Goal: Check status

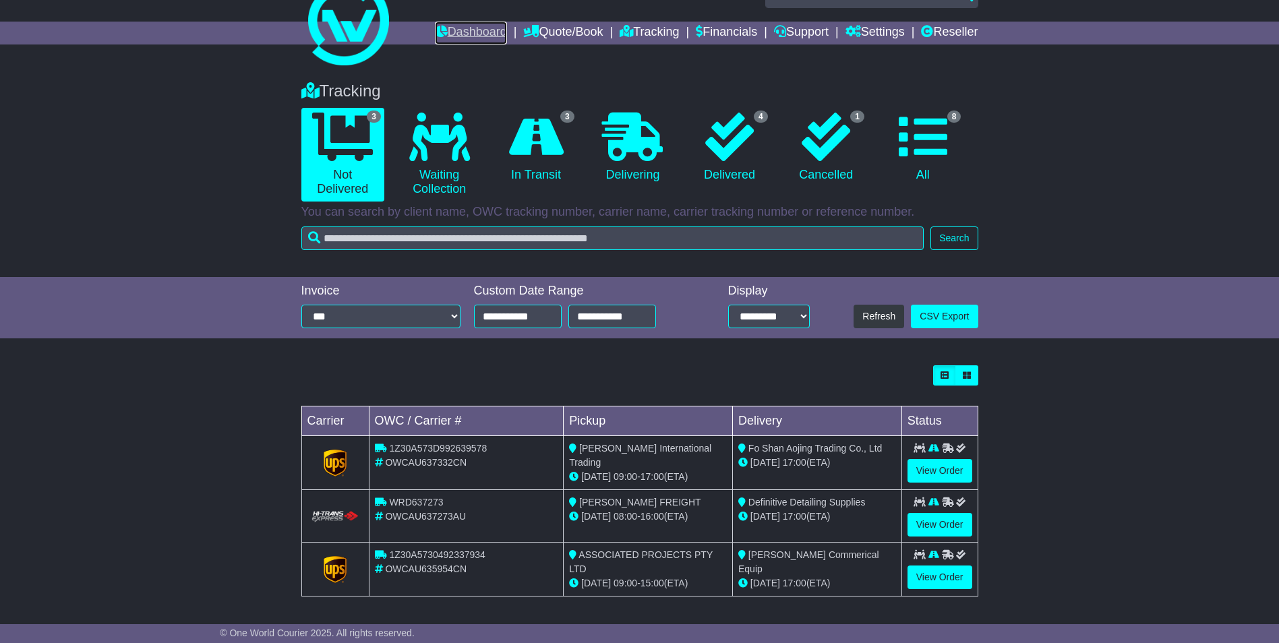
click at [461, 30] on link "Dashboard" at bounding box center [471, 33] width 72 height 23
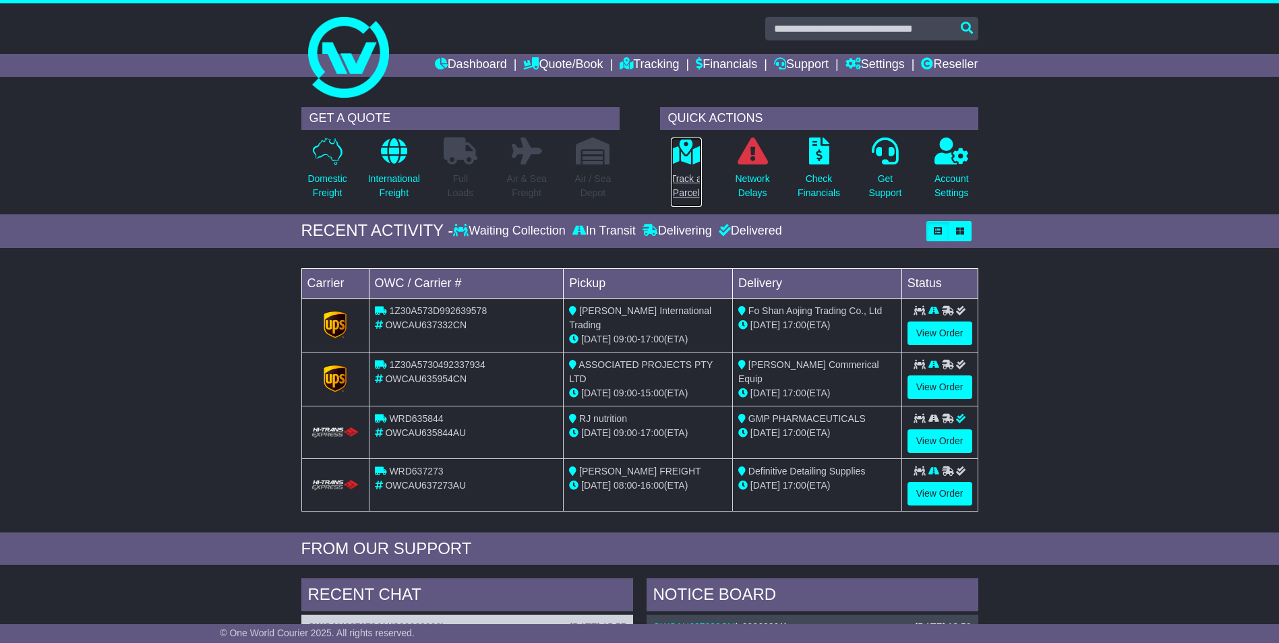
click at [690, 177] on p "Track a Parcel" at bounding box center [686, 186] width 31 height 28
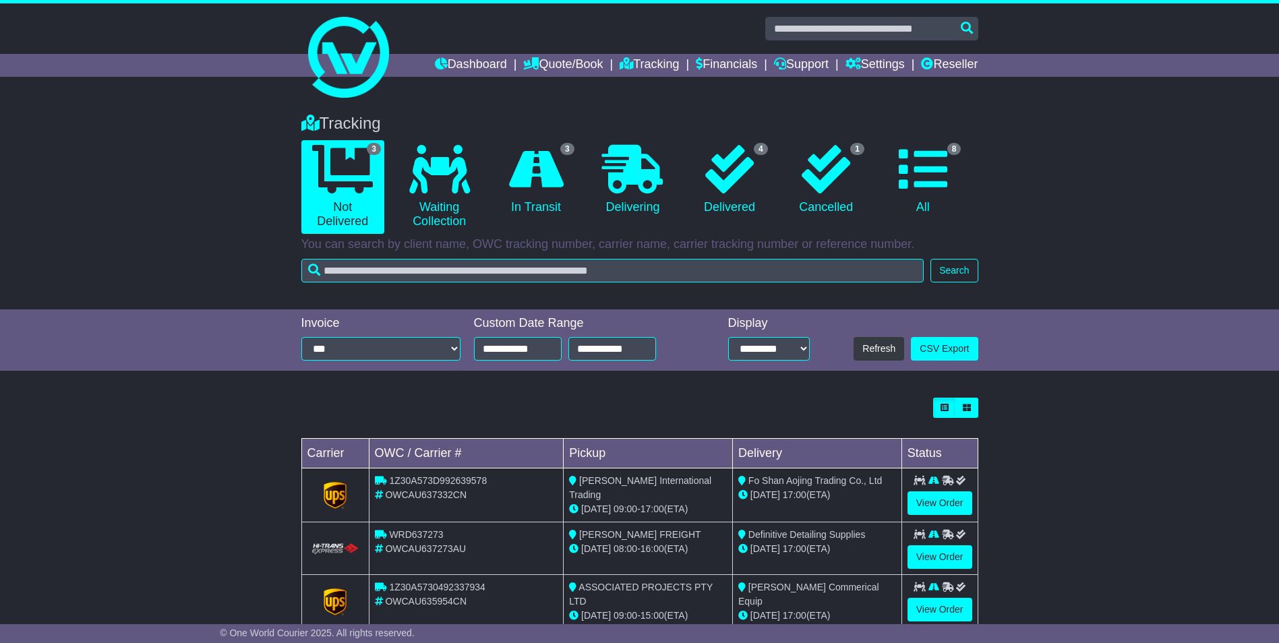
click at [1204, 121] on div "Tracking 3 Not Delivered 0 Waiting Collection 3 In Transit 0 Delivering 4" at bounding box center [639, 204] width 1279 height 209
click at [466, 60] on link "Dashboard" at bounding box center [471, 65] width 72 height 23
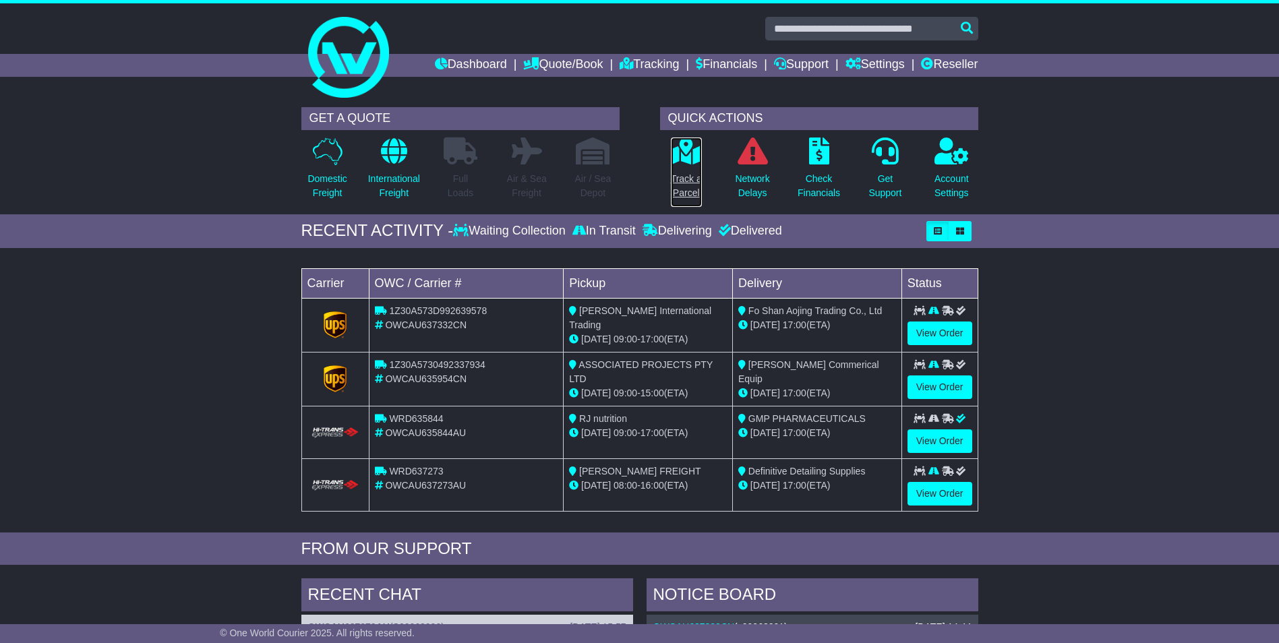
click at [692, 180] on p "Track a Parcel" at bounding box center [686, 186] width 31 height 28
